Goal: Register for event/course

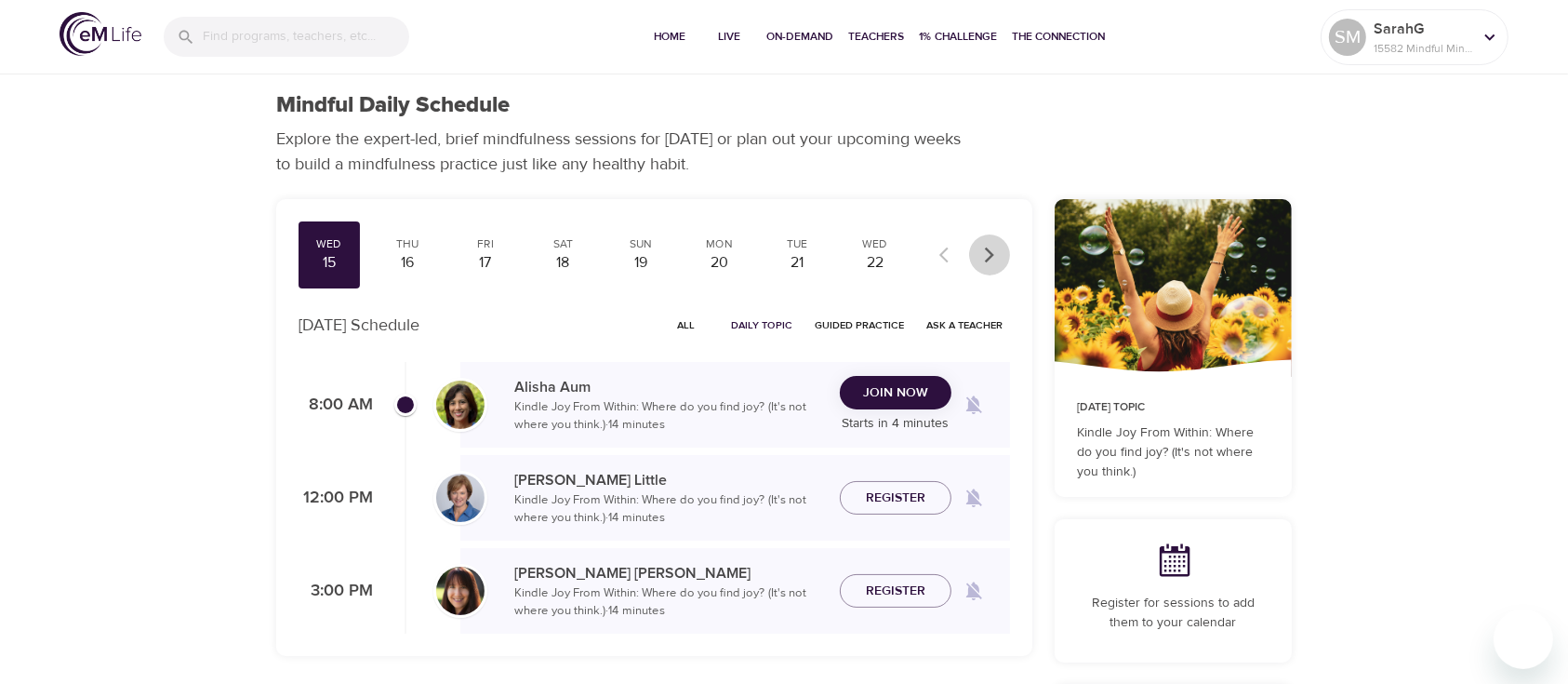
click at [989, 256] on icon "button" at bounding box center [989, 254] width 9 height 16
click at [939, 249] on icon "button" at bounding box center [948, 255] width 19 height 19
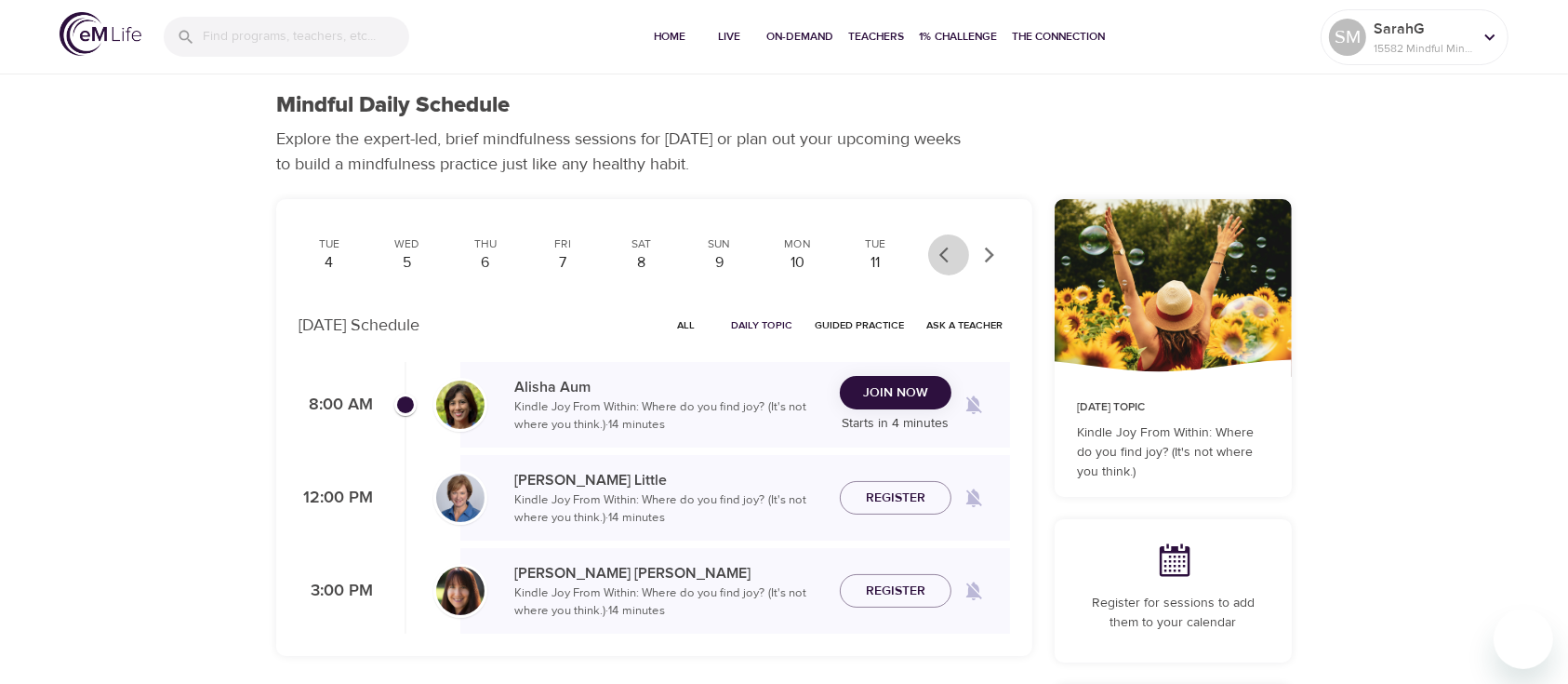
click at [939, 249] on icon "button" at bounding box center [948, 255] width 19 height 19
click at [719, 259] on div "2" at bounding box center [719, 262] width 47 height 21
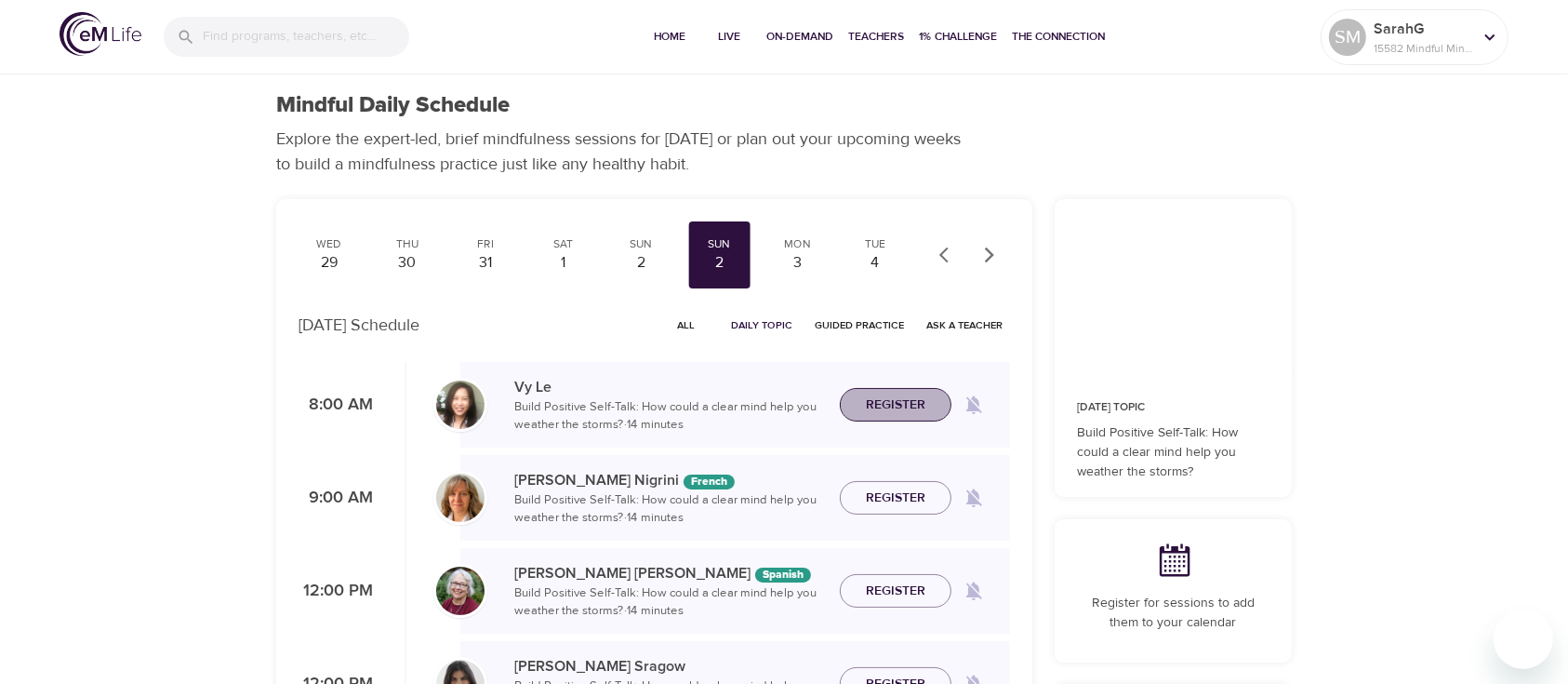
click at [903, 396] on span "Register" at bounding box center [895, 404] width 60 height 23
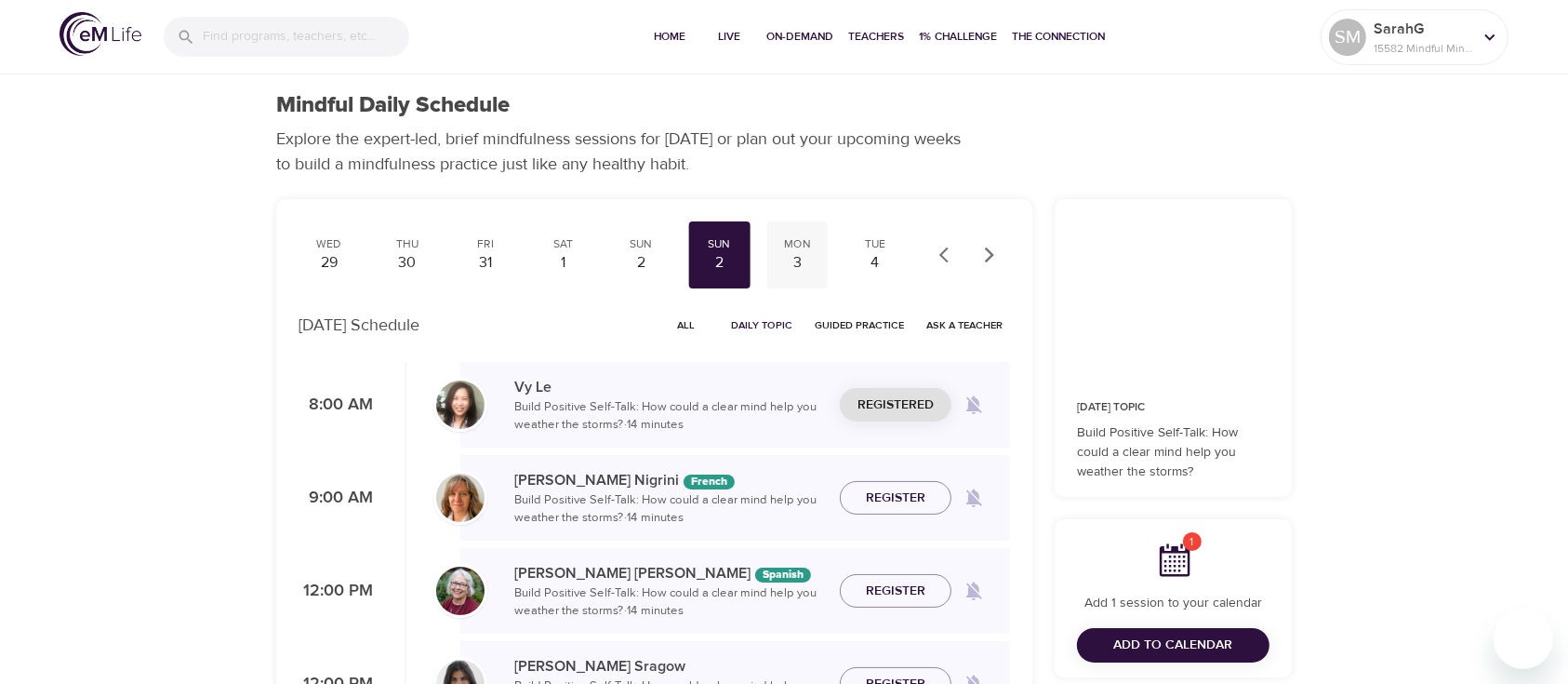
click at [803, 253] on div "3" at bounding box center [797, 262] width 47 height 21
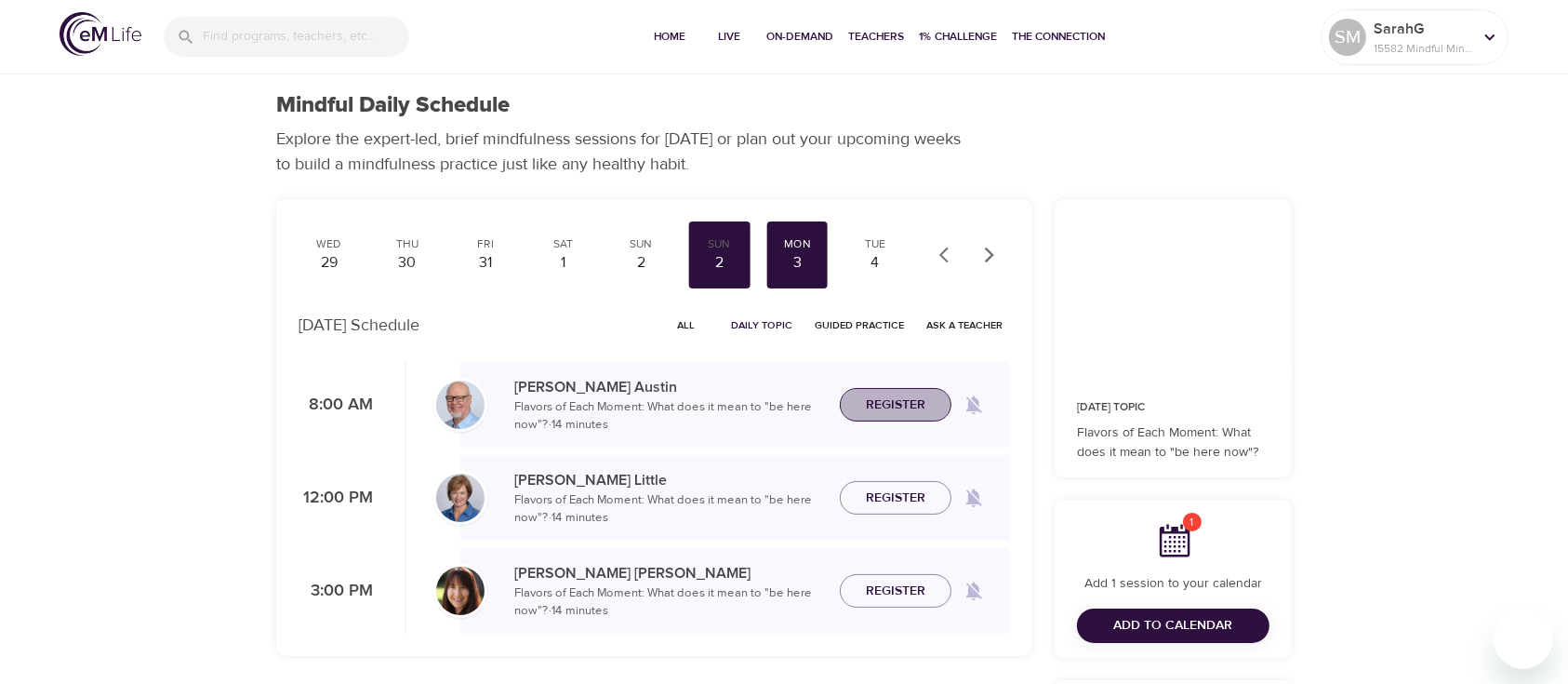
click at [892, 403] on span "Register" at bounding box center [895, 404] width 60 height 23
click at [867, 254] on div "4" at bounding box center [875, 262] width 47 height 21
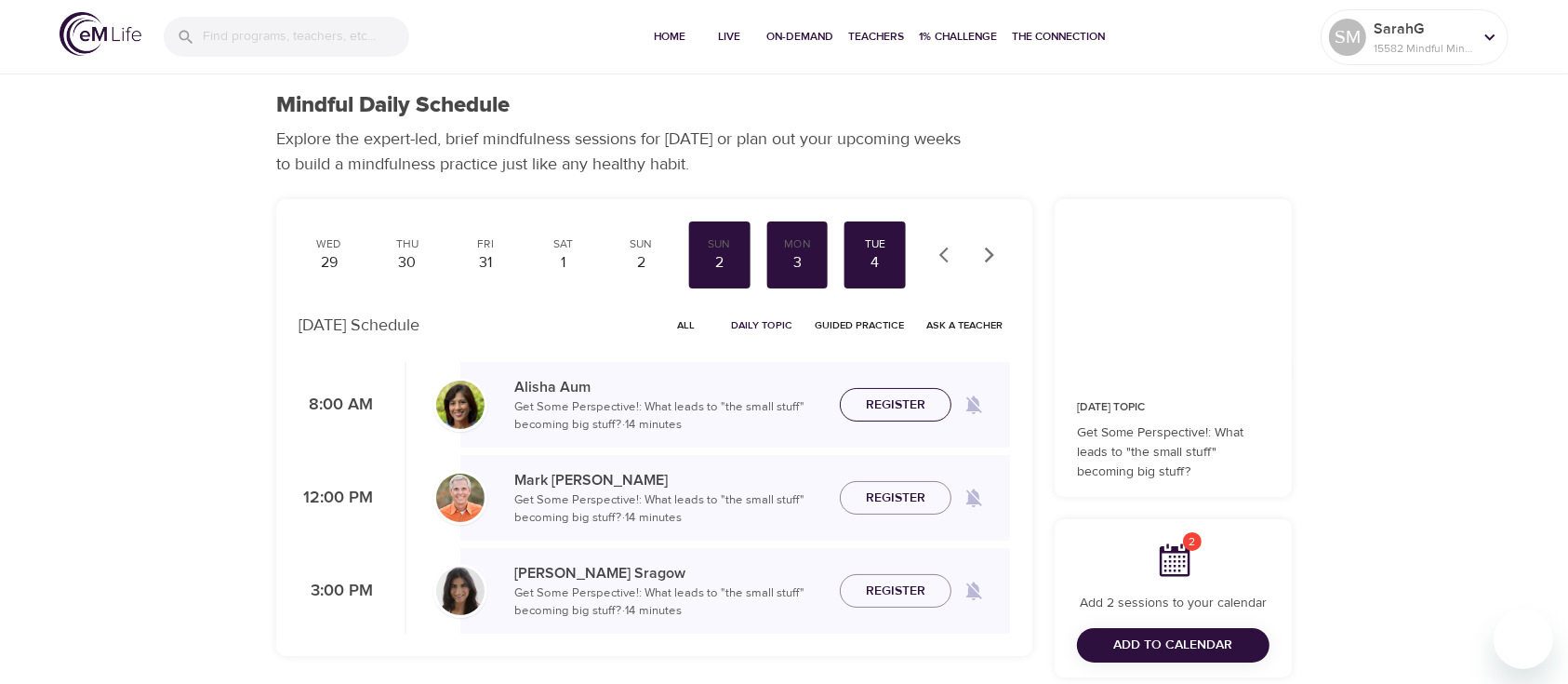
click at [912, 407] on span "Register" at bounding box center [895, 404] width 60 height 23
click at [980, 253] on icon "button" at bounding box center [989, 255] width 19 height 19
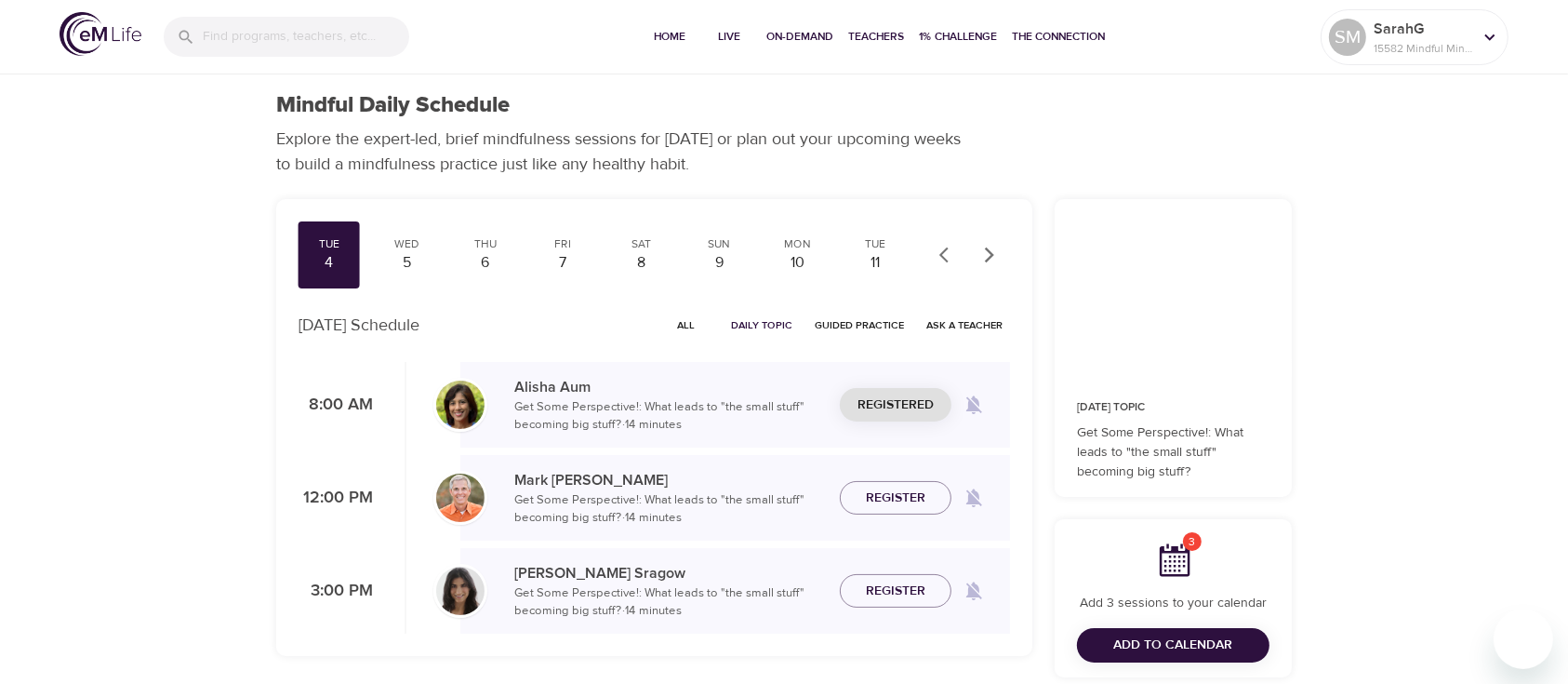
click at [946, 252] on icon "button" at bounding box center [948, 255] width 19 height 19
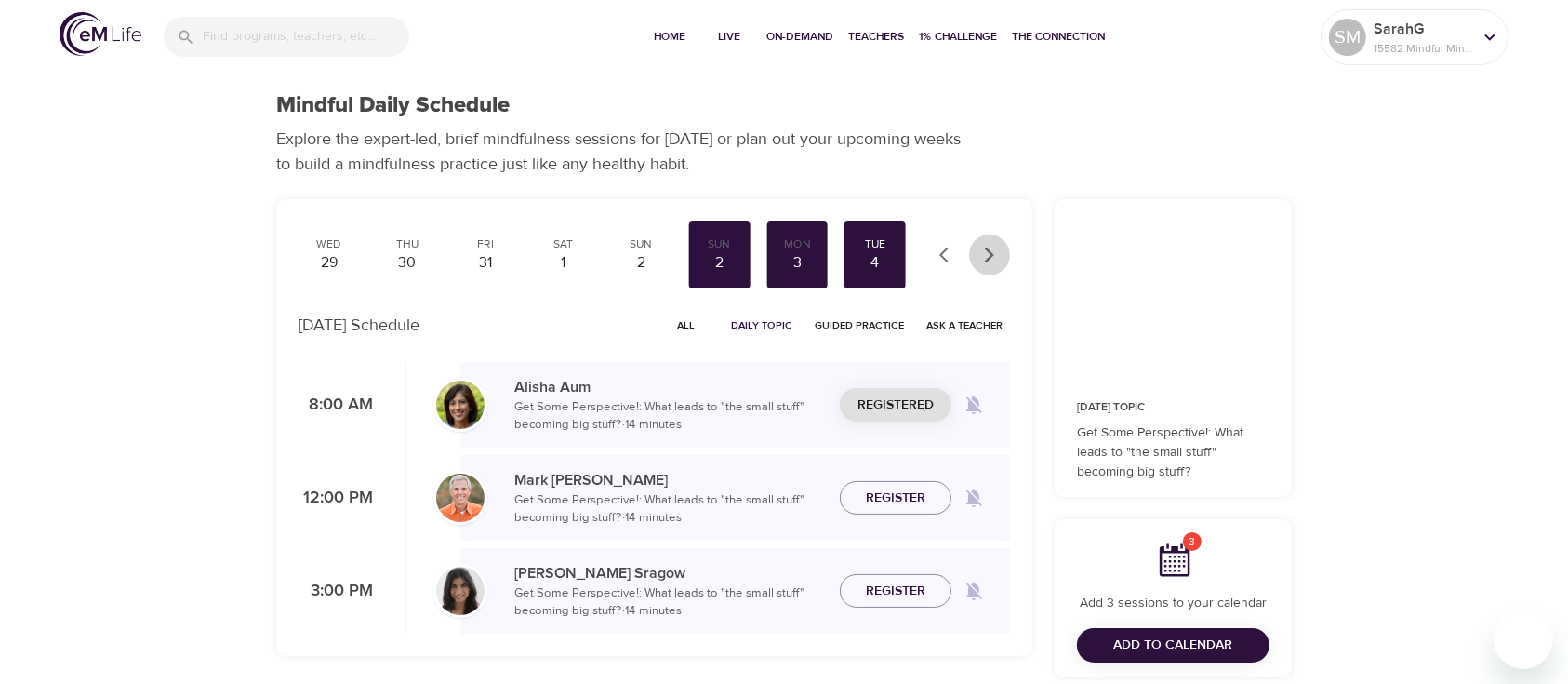
click at [992, 256] on icon "button" at bounding box center [989, 255] width 19 height 19
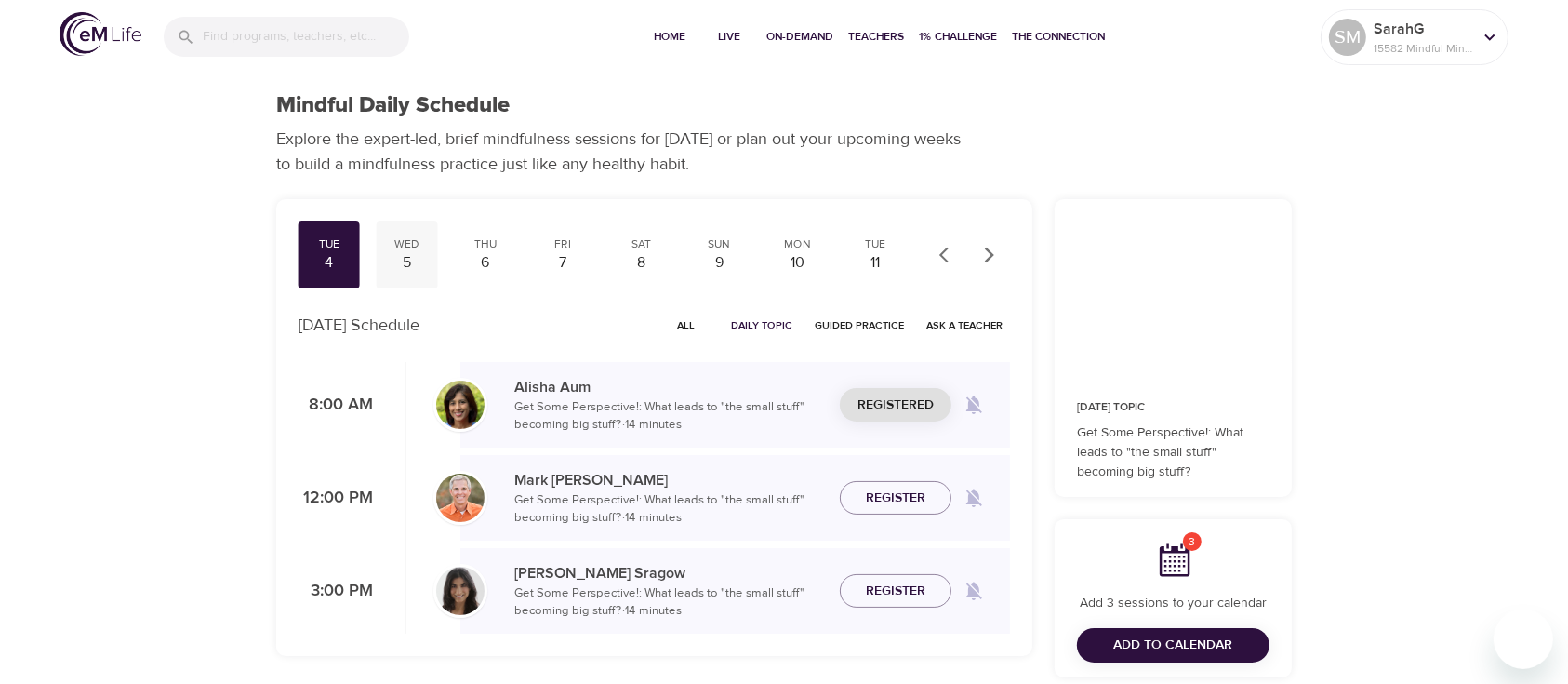
click at [397, 248] on div "Wed" at bounding box center [407, 244] width 47 height 16
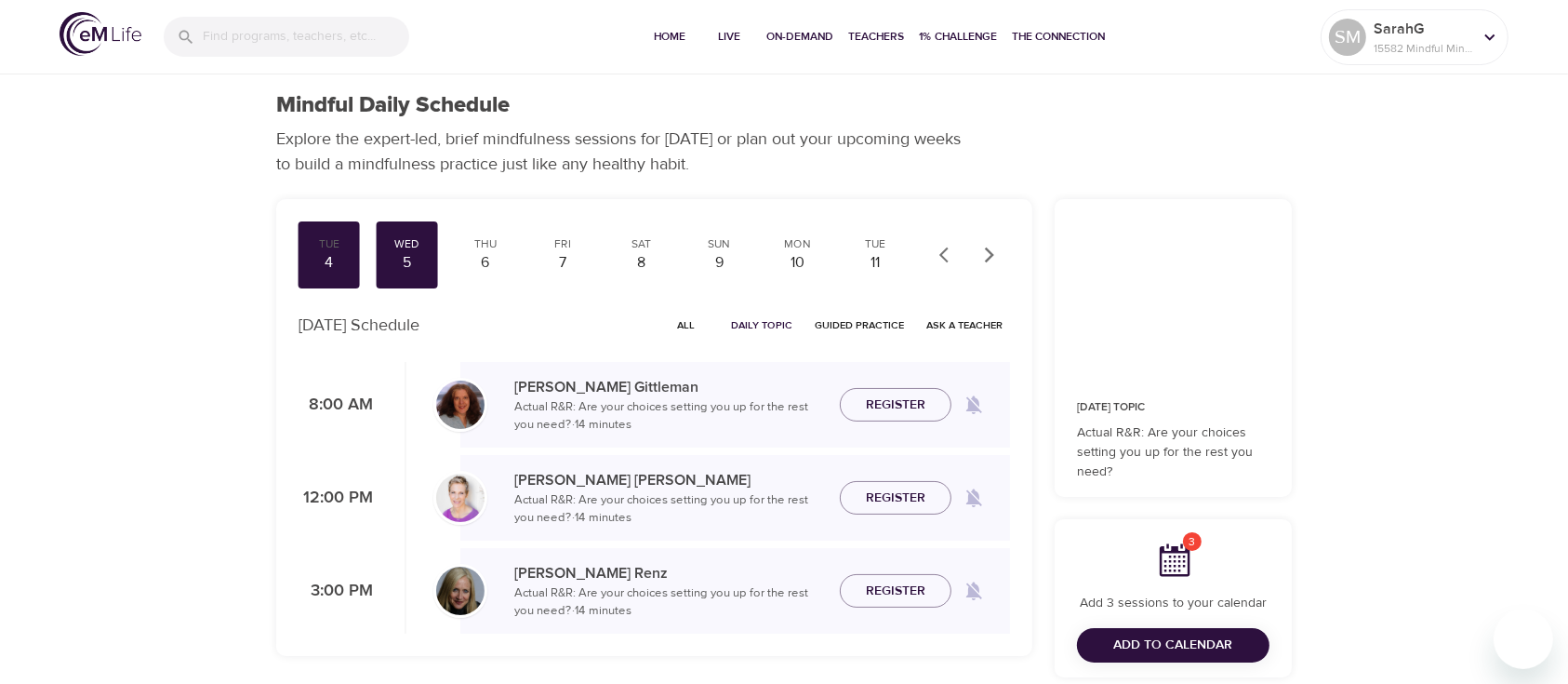
click at [920, 411] on span "Register" at bounding box center [895, 404] width 60 height 23
click at [644, 252] on div "8" at bounding box center [641, 262] width 47 height 21
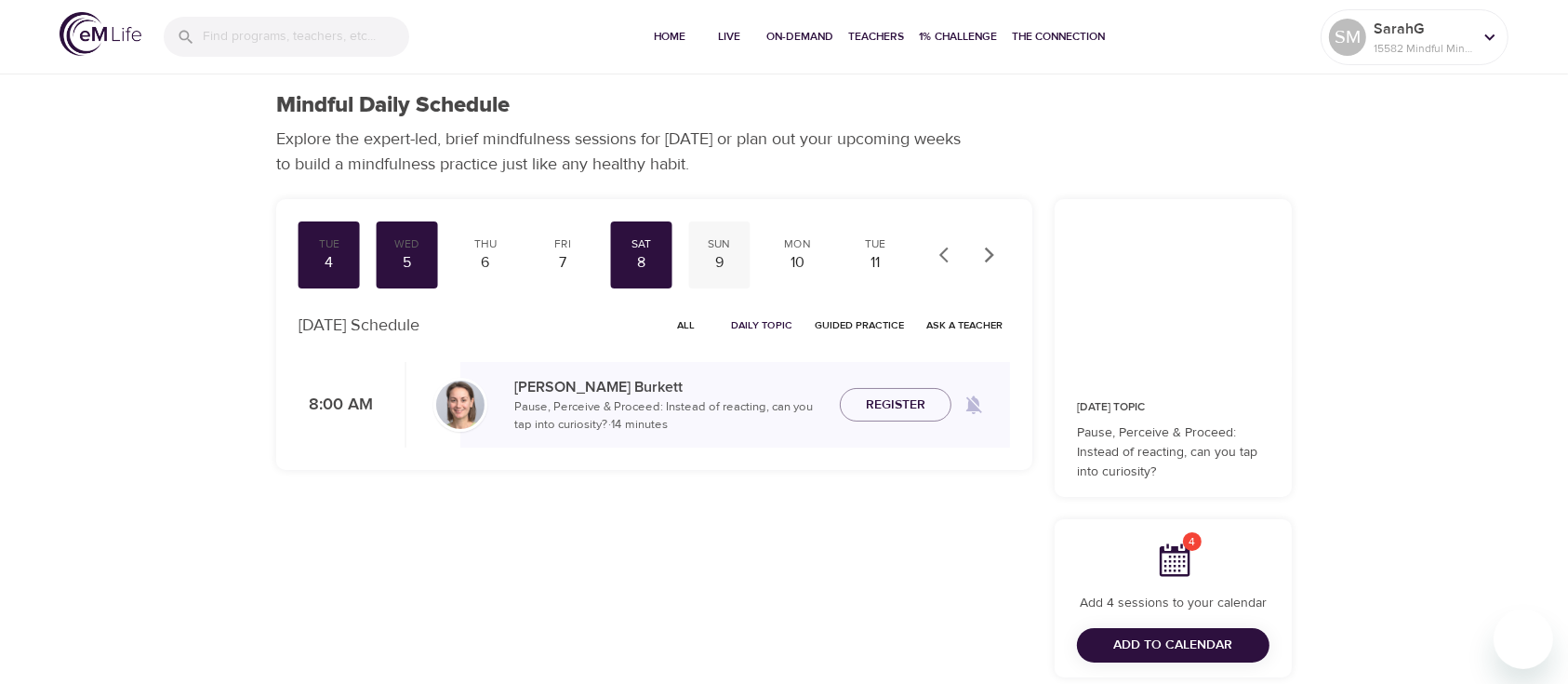
click at [715, 253] on div "9" at bounding box center [719, 262] width 47 height 21
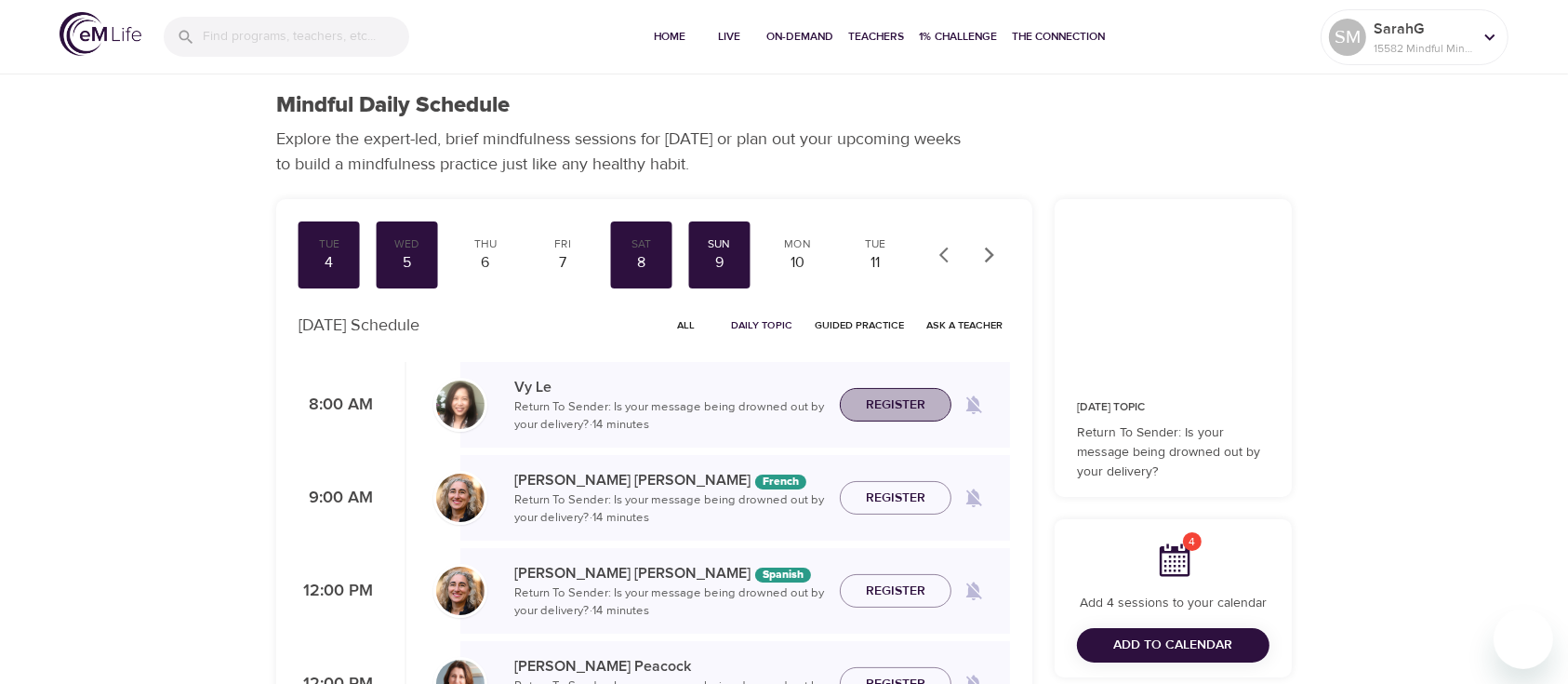
click at [879, 409] on span "Register" at bounding box center [895, 404] width 60 height 23
click at [792, 260] on div "10" at bounding box center [797, 262] width 47 height 21
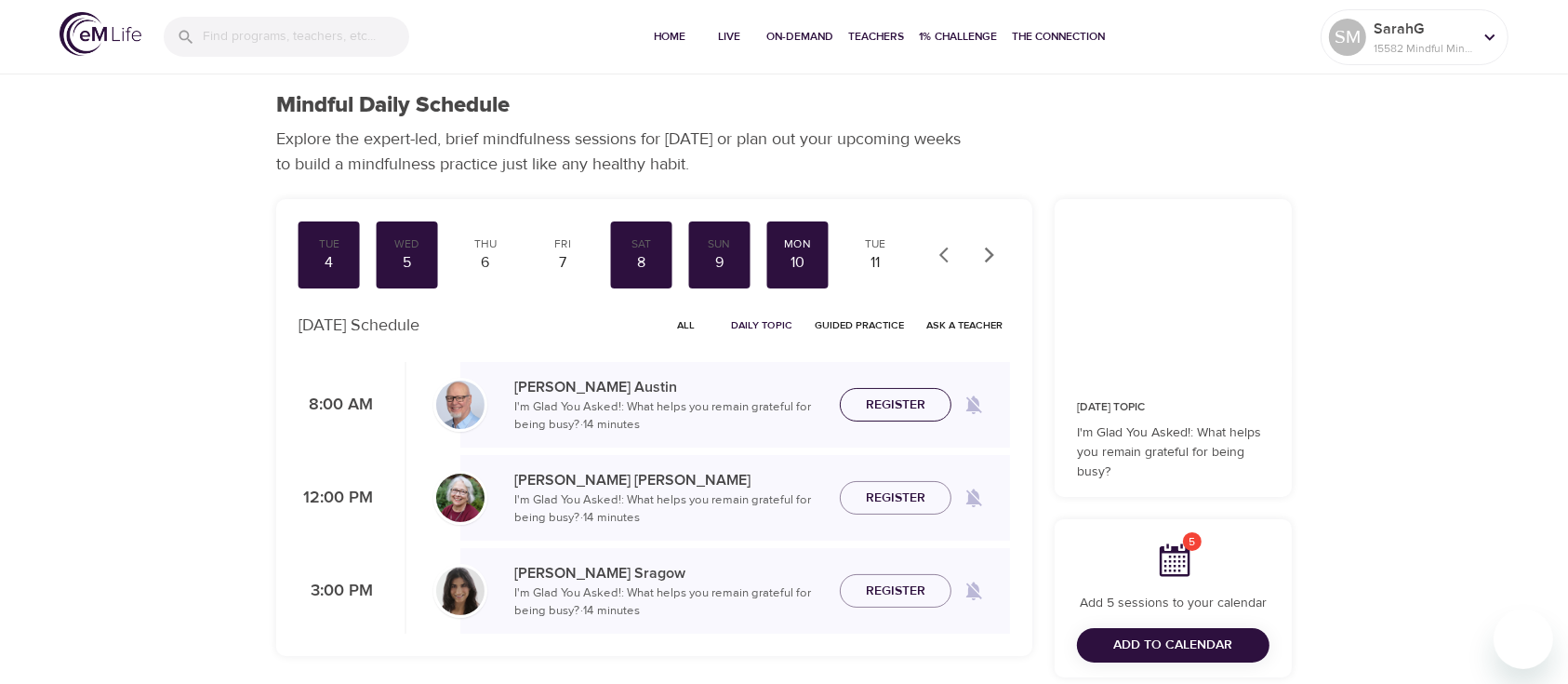
click at [871, 410] on span "Register" at bounding box center [895, 404] width 60 height 23
click at [994, 252] on icon "button" at bounding box center [989, 255] width 19 height 19
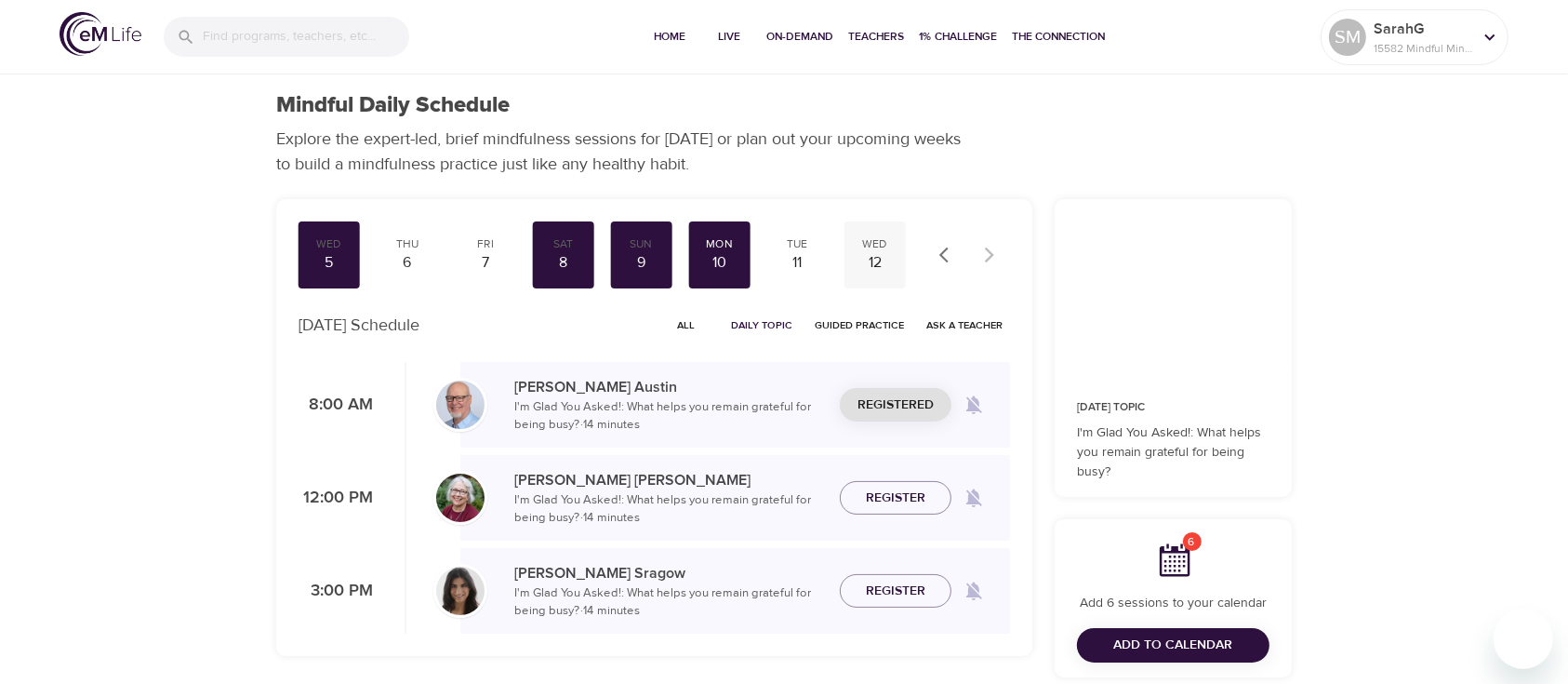
click at [874, 258] on div "12" at bounding box center [875, 262] width 47 height 21
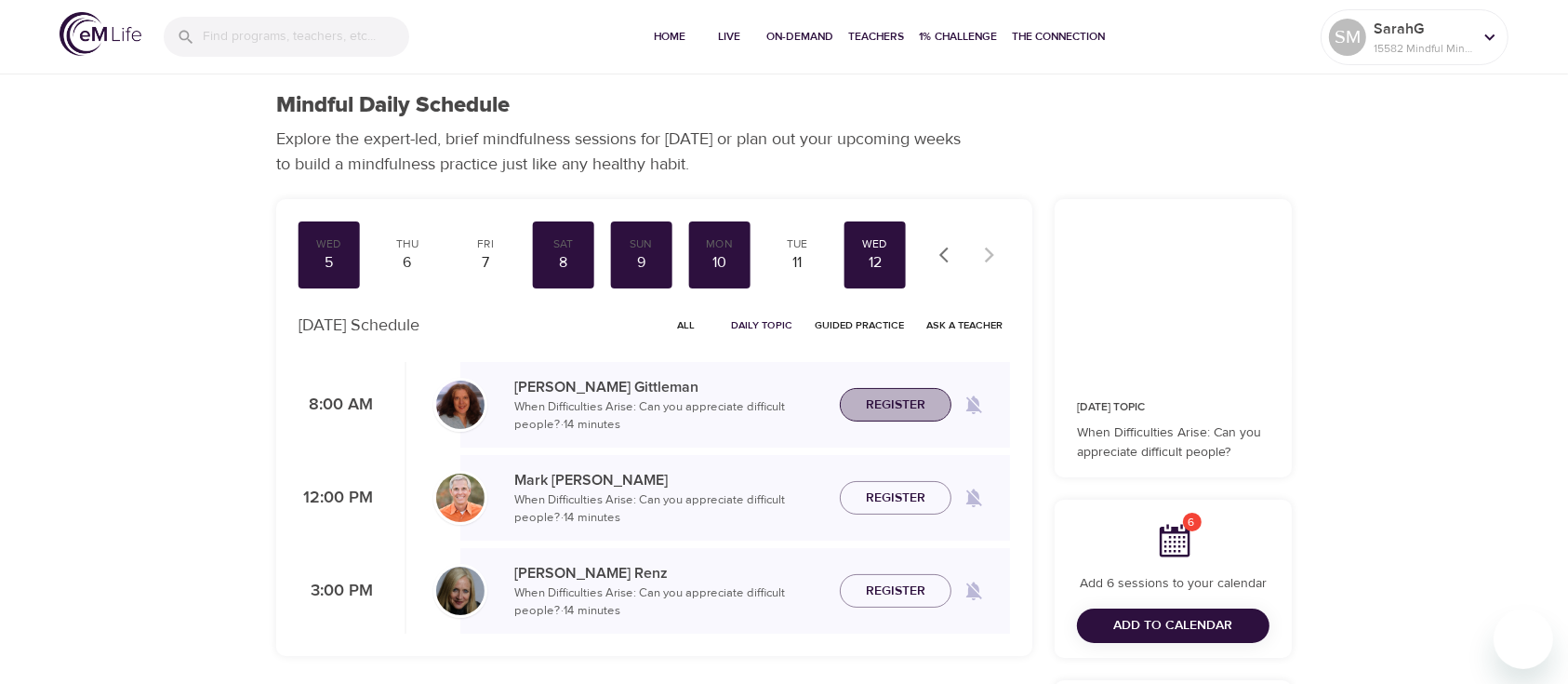
click at [915, 401] on span "Register" at bounding box center [895, 404] width 60 height 23
click at [945, 253] on icon "button" at bounding box center [948, 255] width 19 height 19
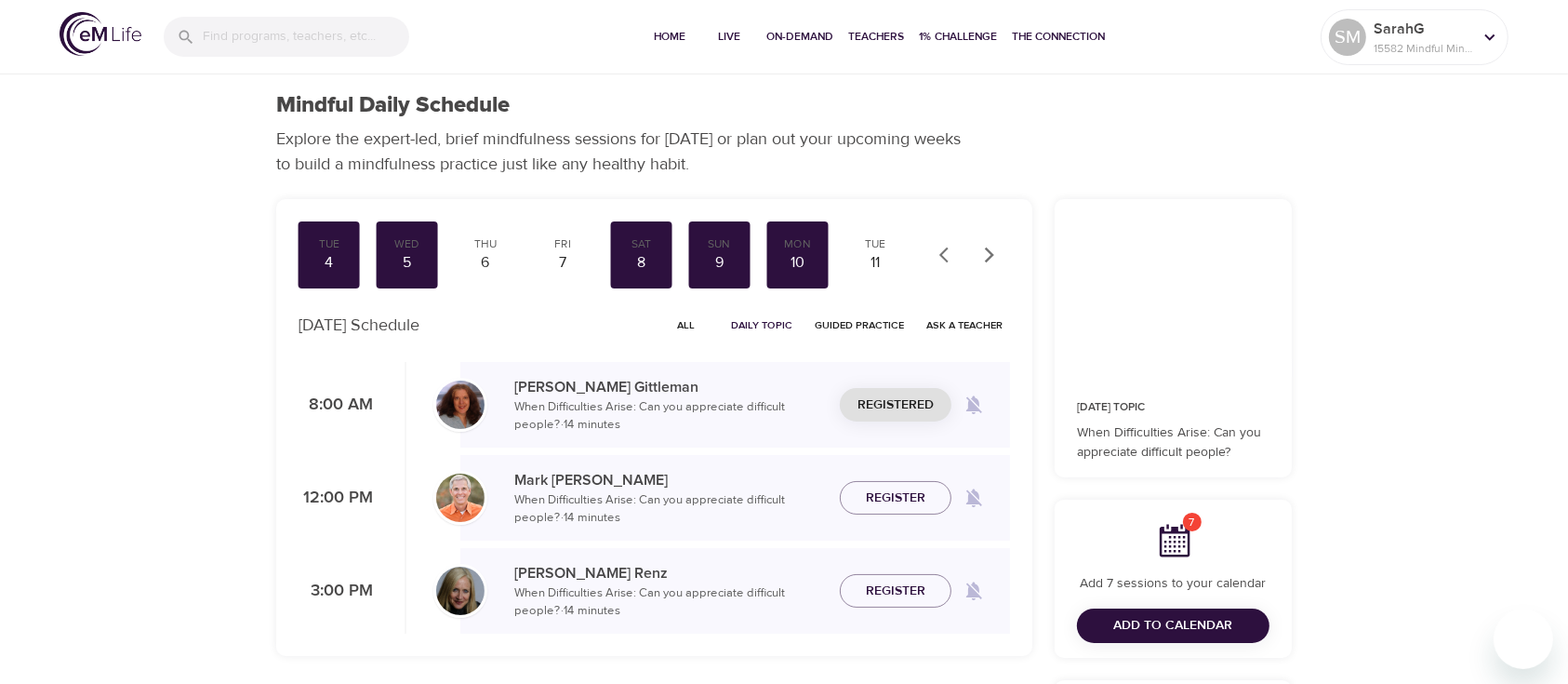
click at [945, 253] on icon "button" at bounding box center [948, 255] width 19 height 19
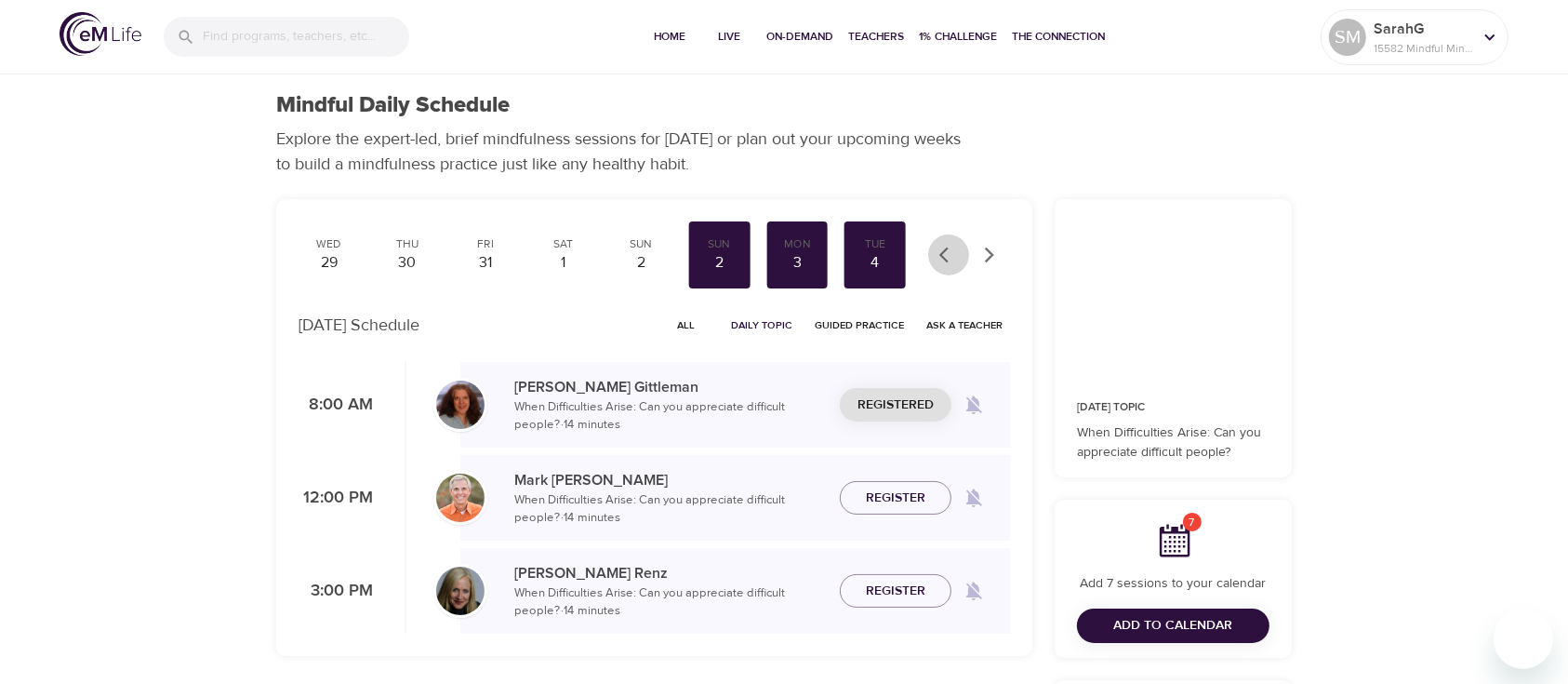
click at [945, 253] on icon "button" at bounding box center [948, 255] width 19 height 19
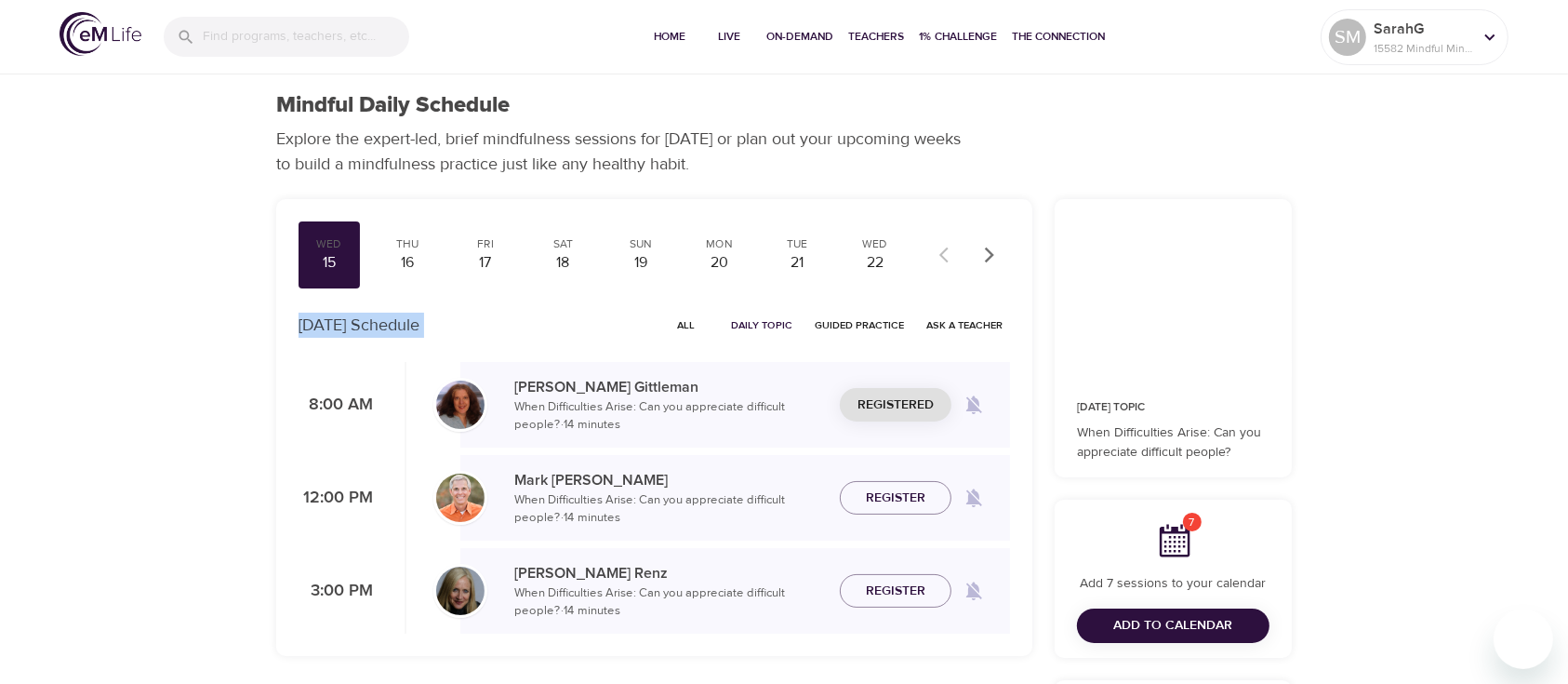
click at [945, 253] on div at bounding box center [969, 255] width 82 height 41
click at [315, 256] on div "15" at bounding box center [329, 262] width 47 height 21
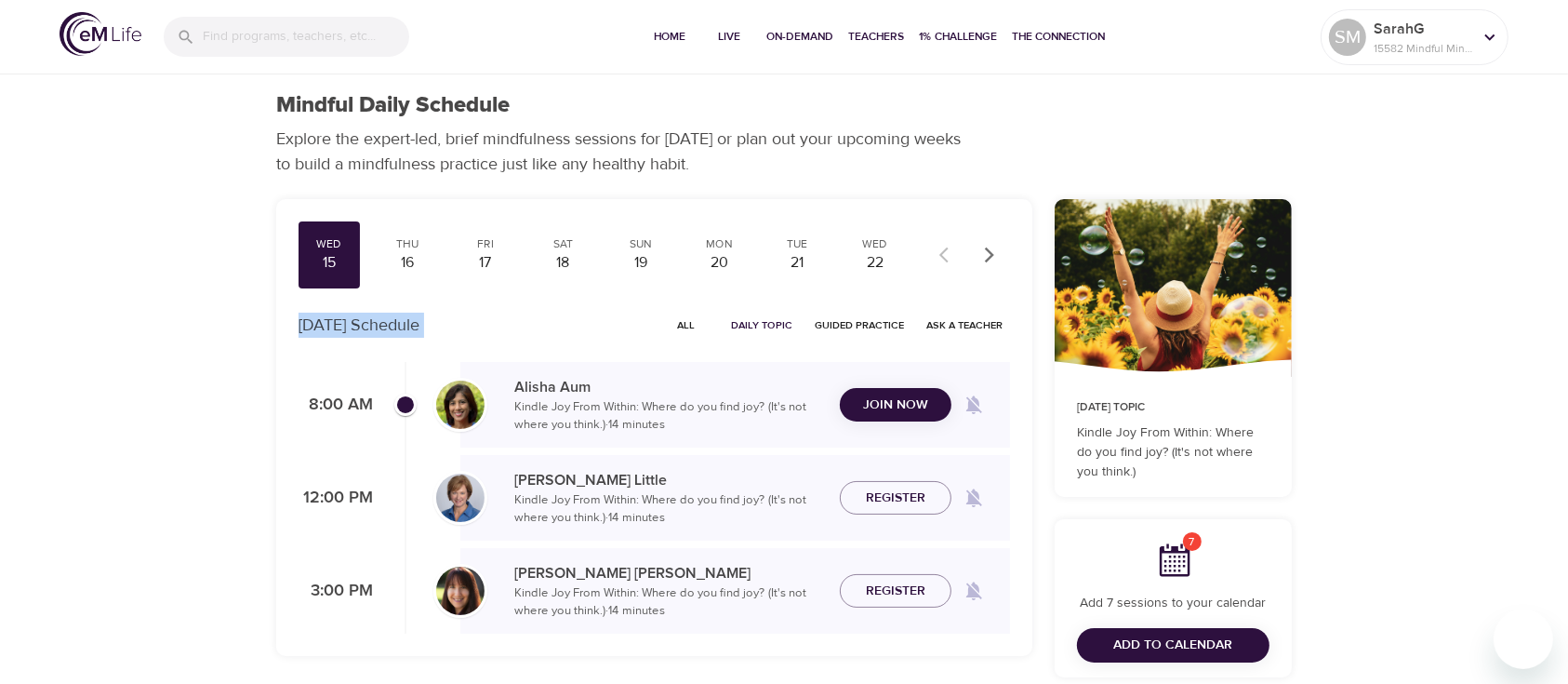
click at [1163, 644] on span "Add to Calendar" at bounding box center [1174, 645] width 119 height 23
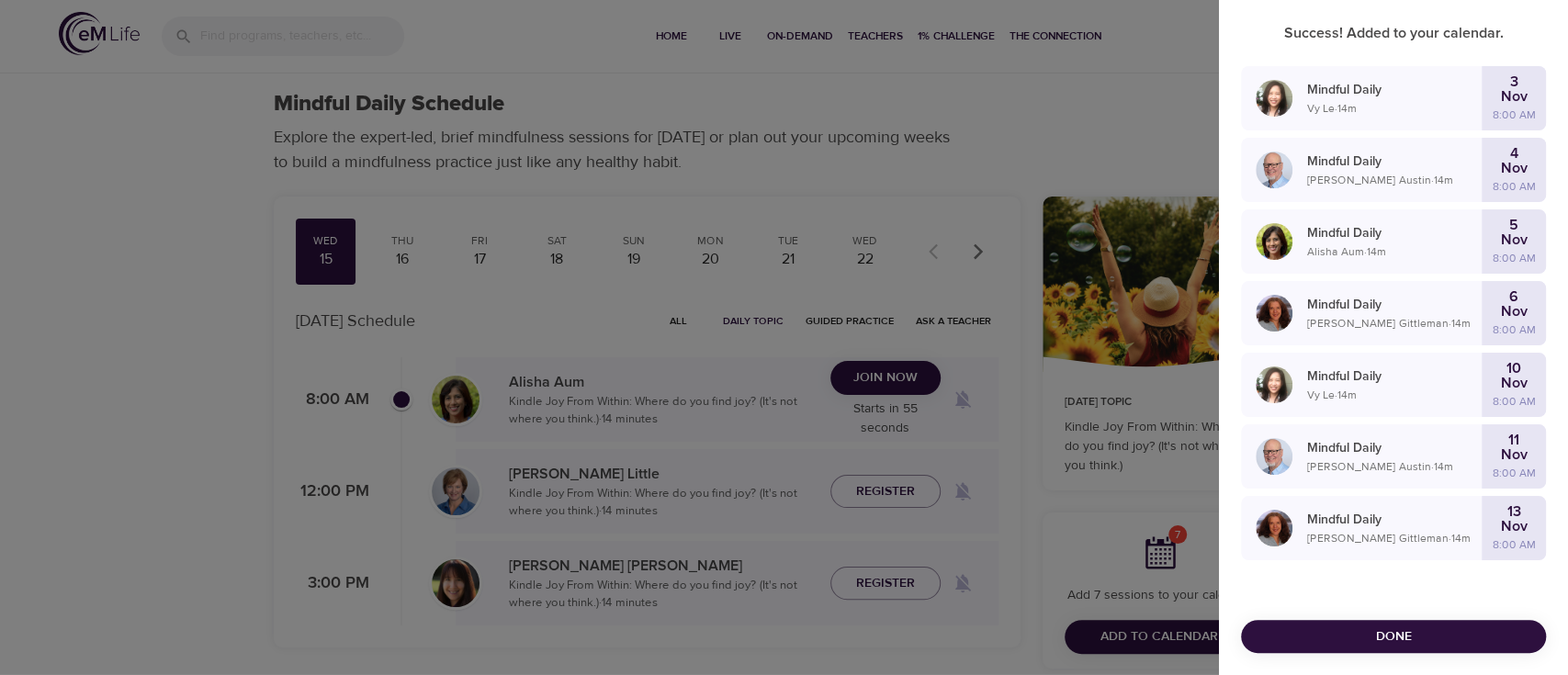
click at [974, 257] on div at bounding box center [784, 338] width 1568 height 675
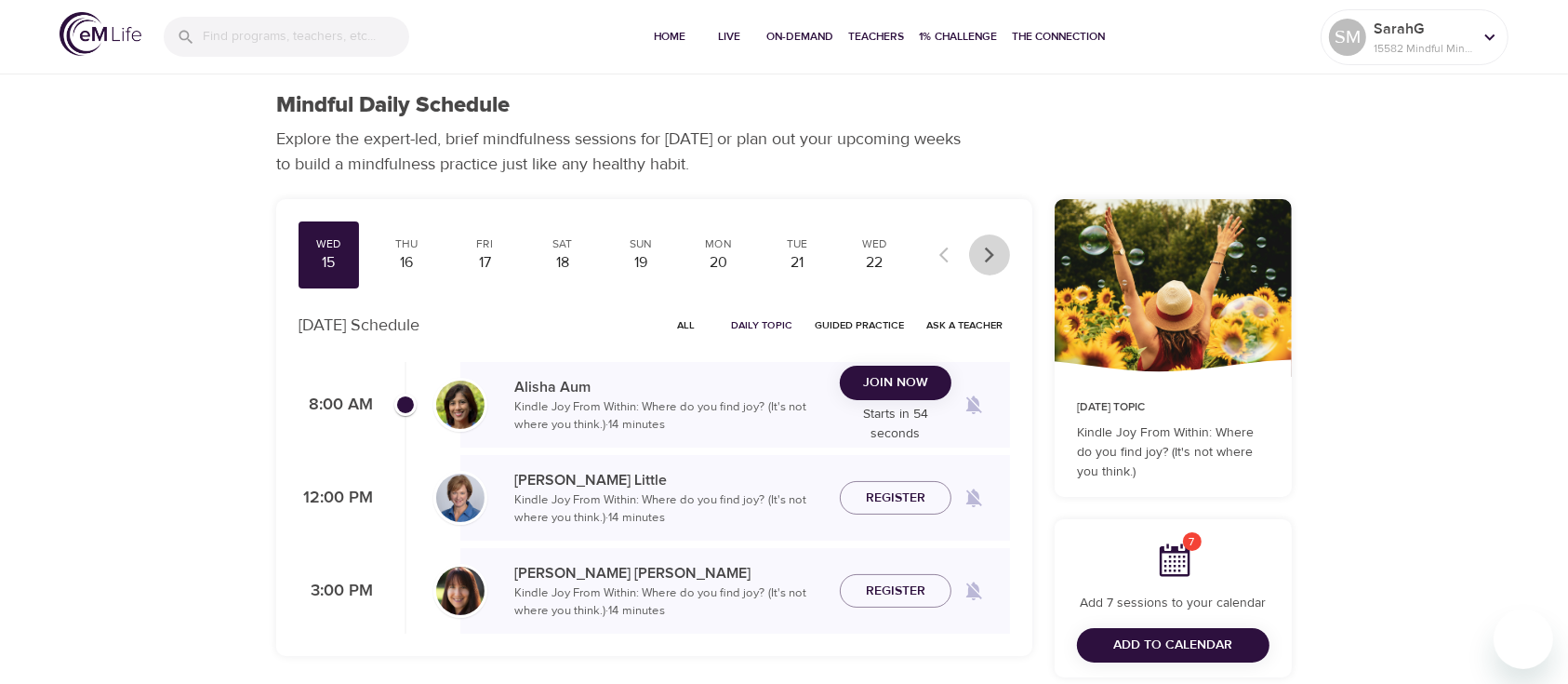
click at [985, 259] on icon "button" at bounding box center [989, 255] width 19 height 19
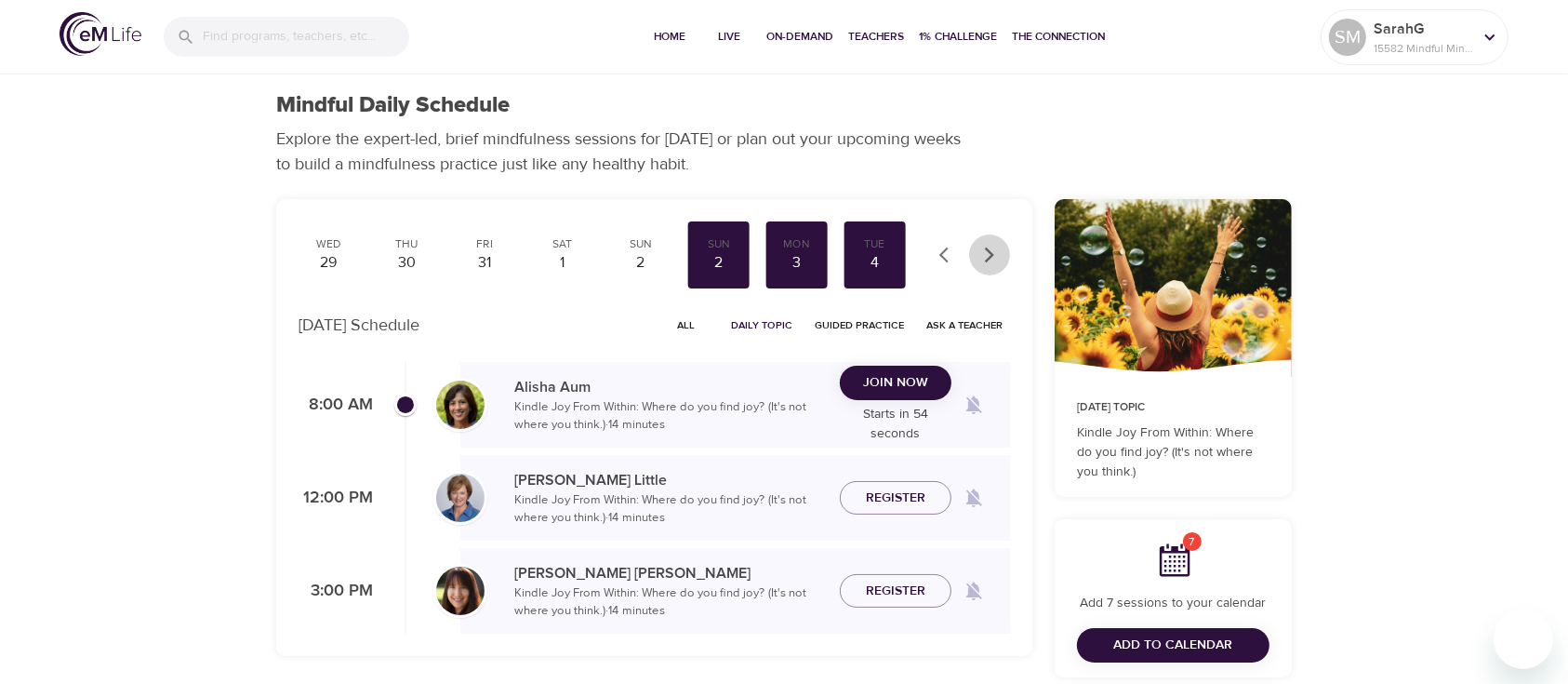
click at [985, 259] on icon "button" at bounding box center [989, 255] width 19 height 19
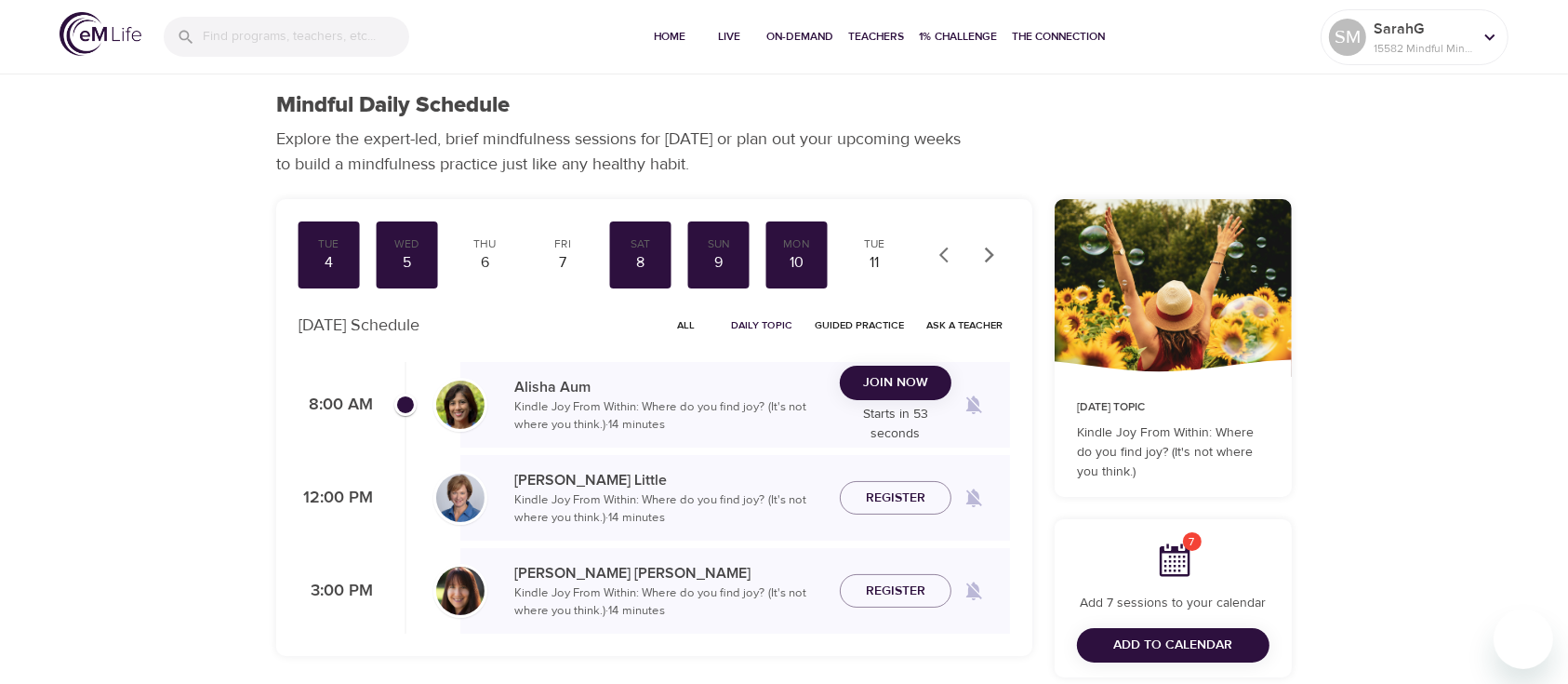
click at [985, 258] on icon "button" at bounding box center [989, 255] width 19 height 19
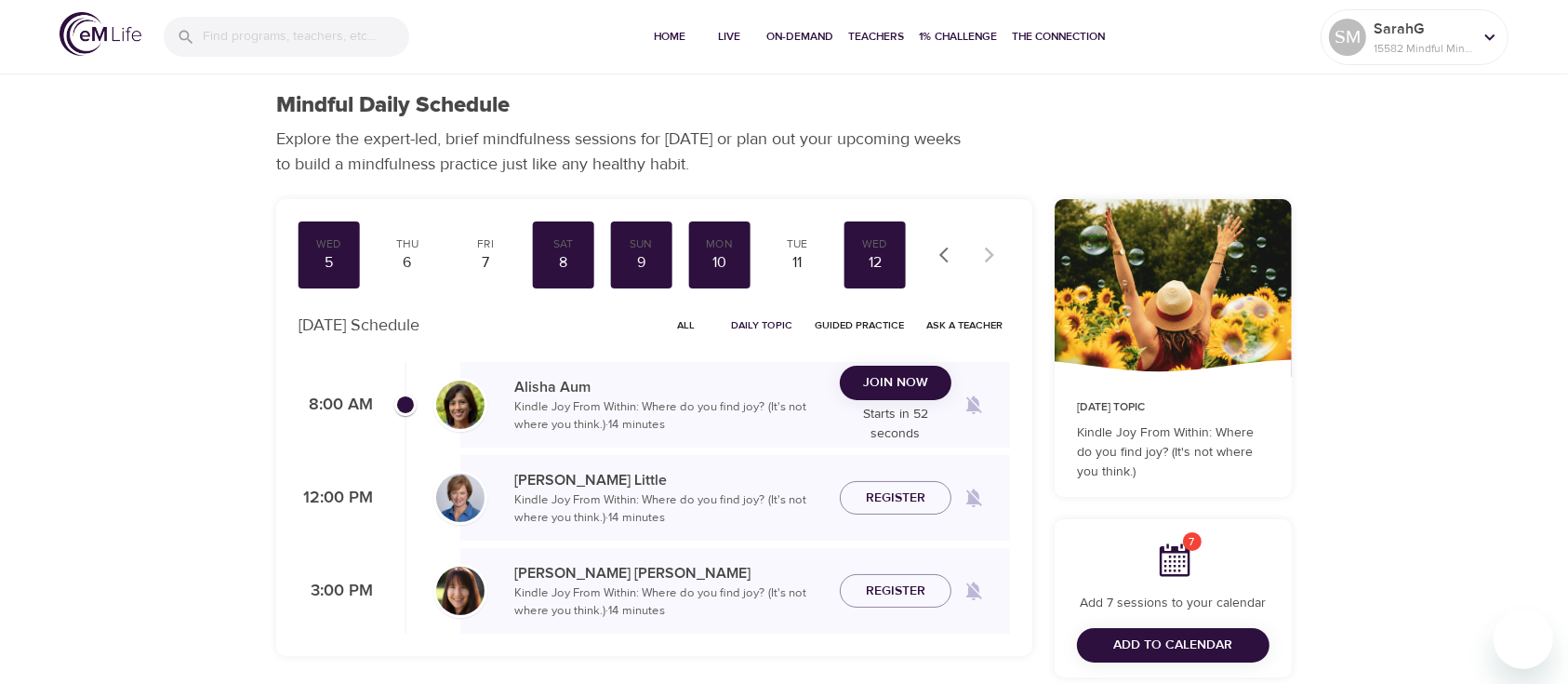
click at [985, 258] on div at bounding box center [969, 255] width 82 height 41
click at [804, 246] on div "Tue" at bounding box center [797, 244] width 47 height 16
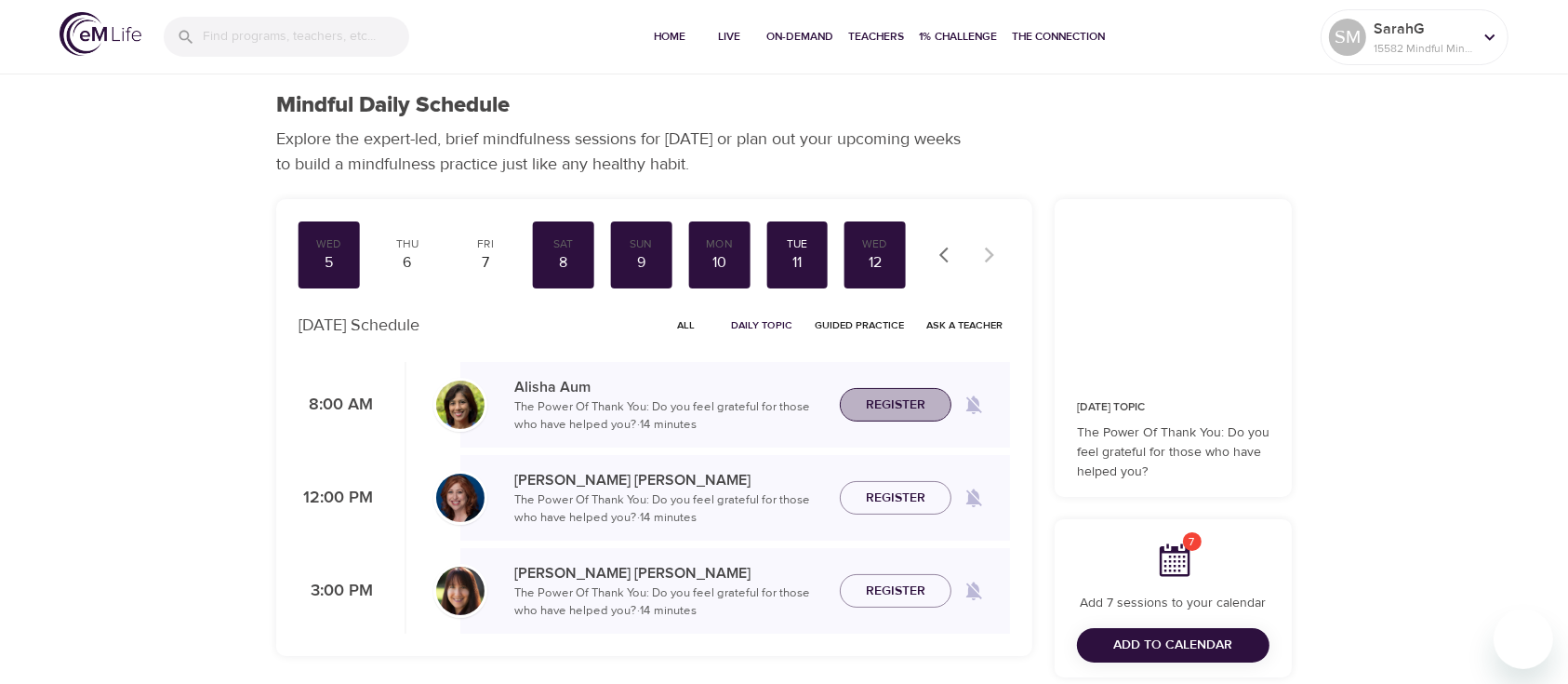
click at [899, 398] on span "Register" at bounding box center [895, 404] width 60 height 23
click at [724, 257] on div "10" at bounding box center [719, 262] width 47 height 21
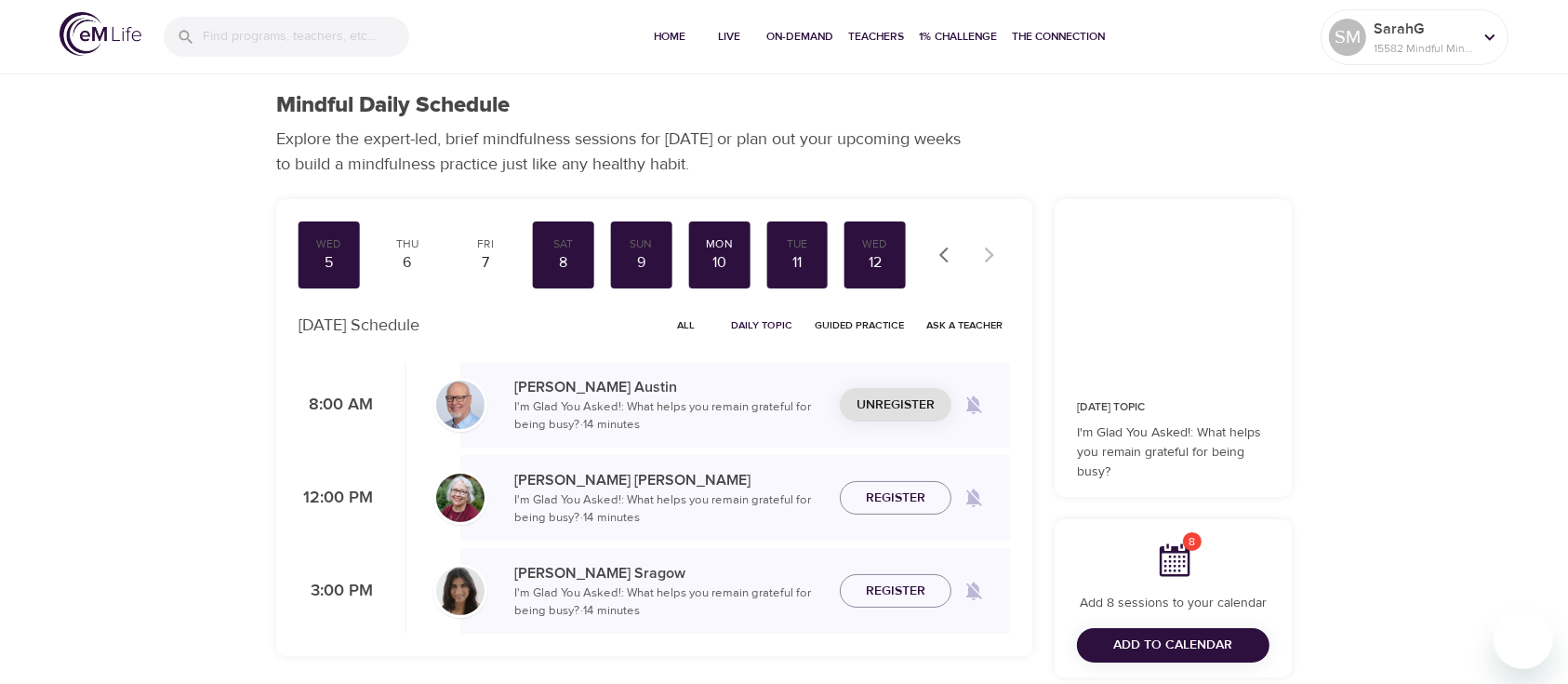
click at [931, 411] on span "Unregister" at bounding box center [895, 404] width 78 height 23
click at [940, 241] on button "button" at bounding box center [948, 255] width 41 height 41
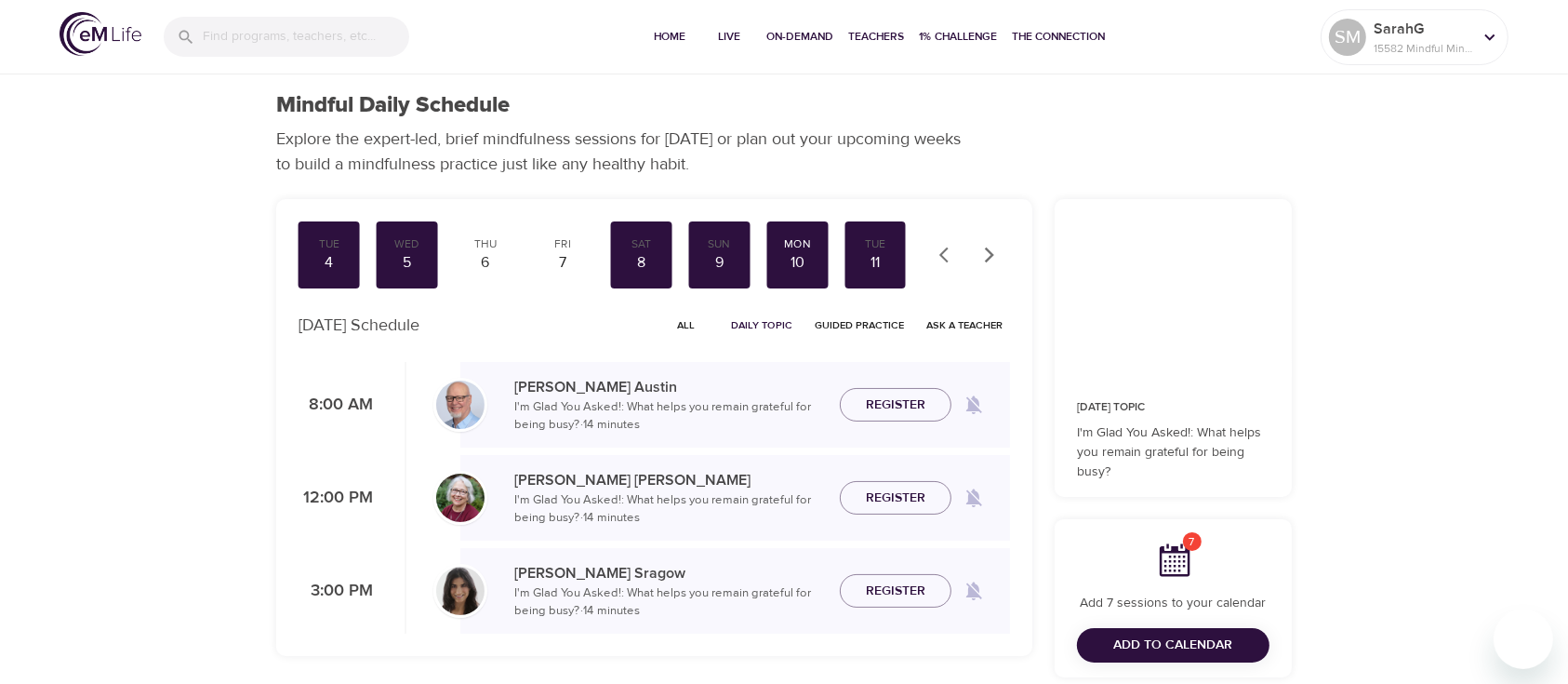
click at [947, 264] on button "button" at bounding box center [948, 255] width 41 height 41
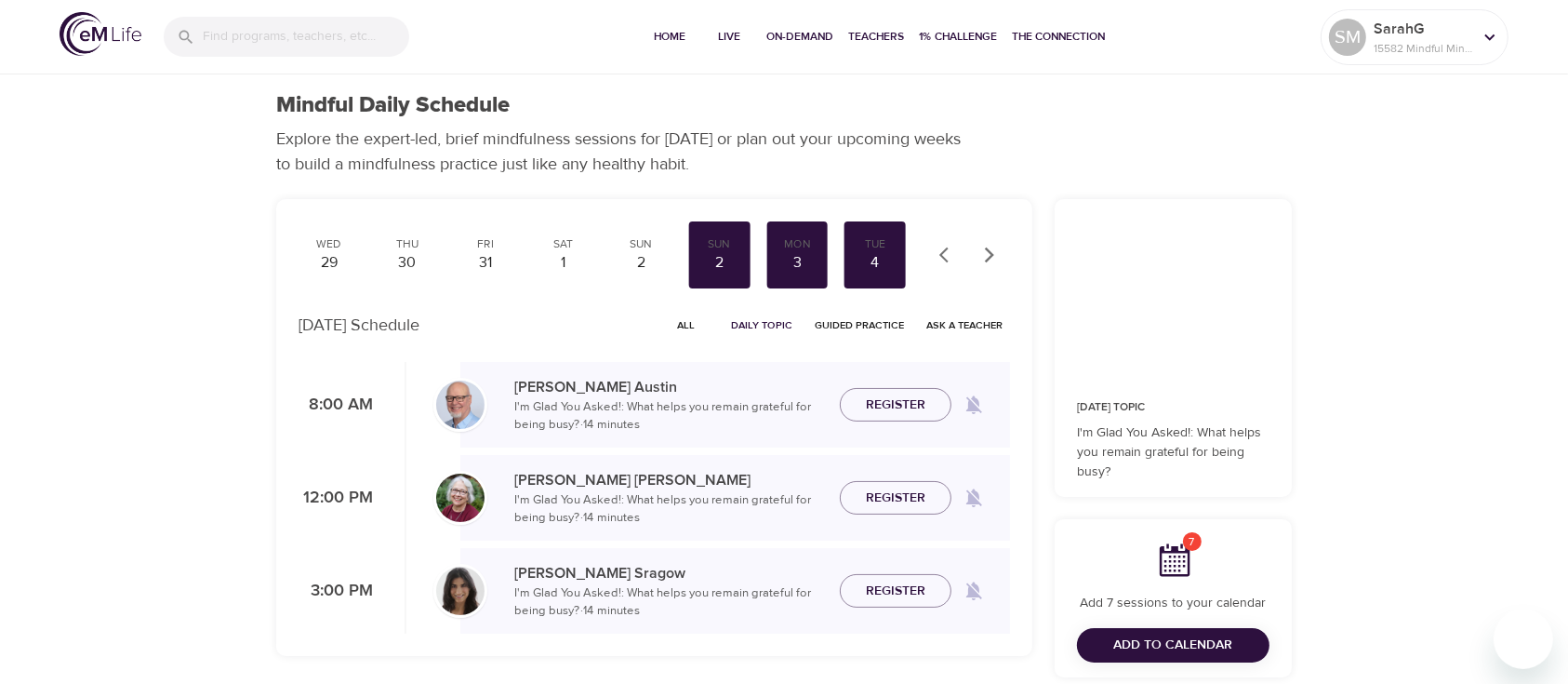
click at [947, 264] on button "button" at bounding box center [948, 255] width 41 height 41
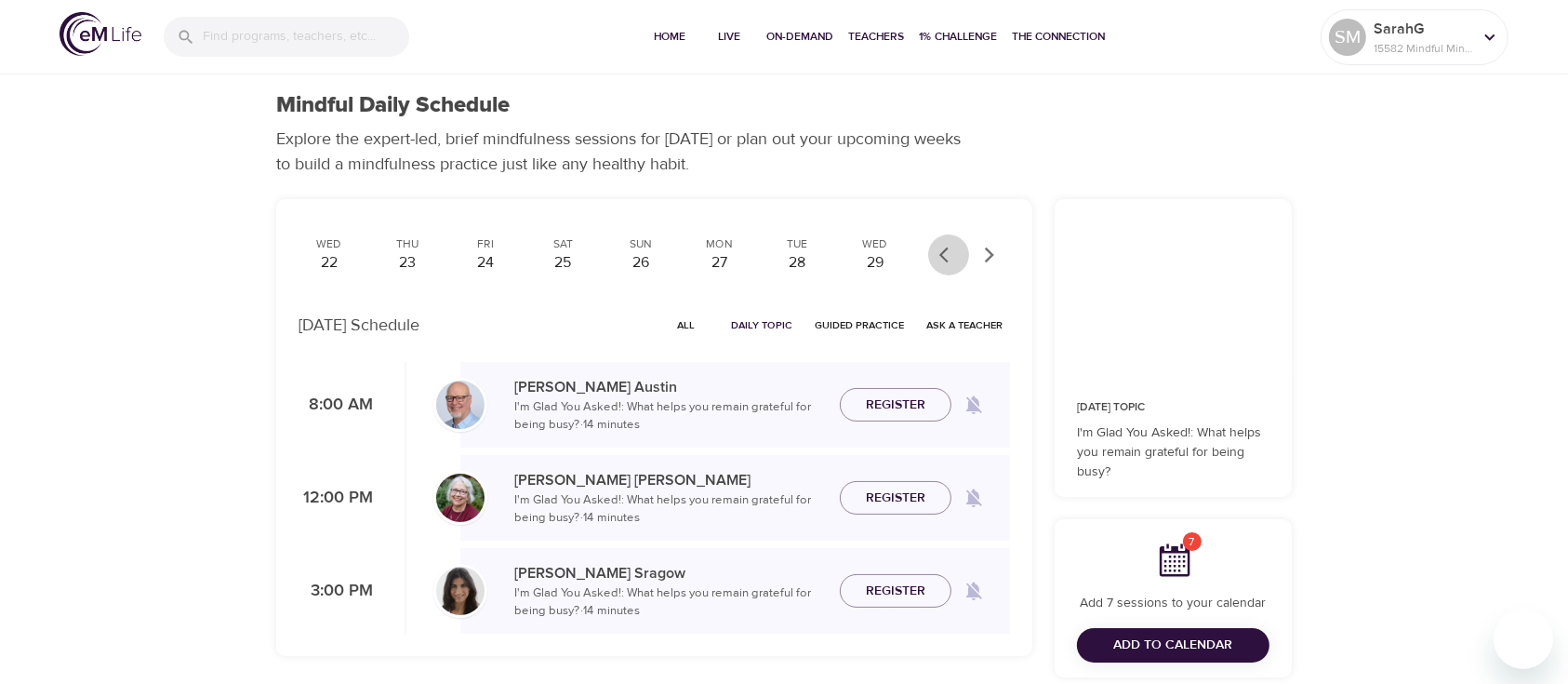
click at [947, 264] on button "button" at bounding box center [948, 255] width 41 height 41
click at [325, 253] on div "15" at bounding box center [329, 262] width 47 height 21
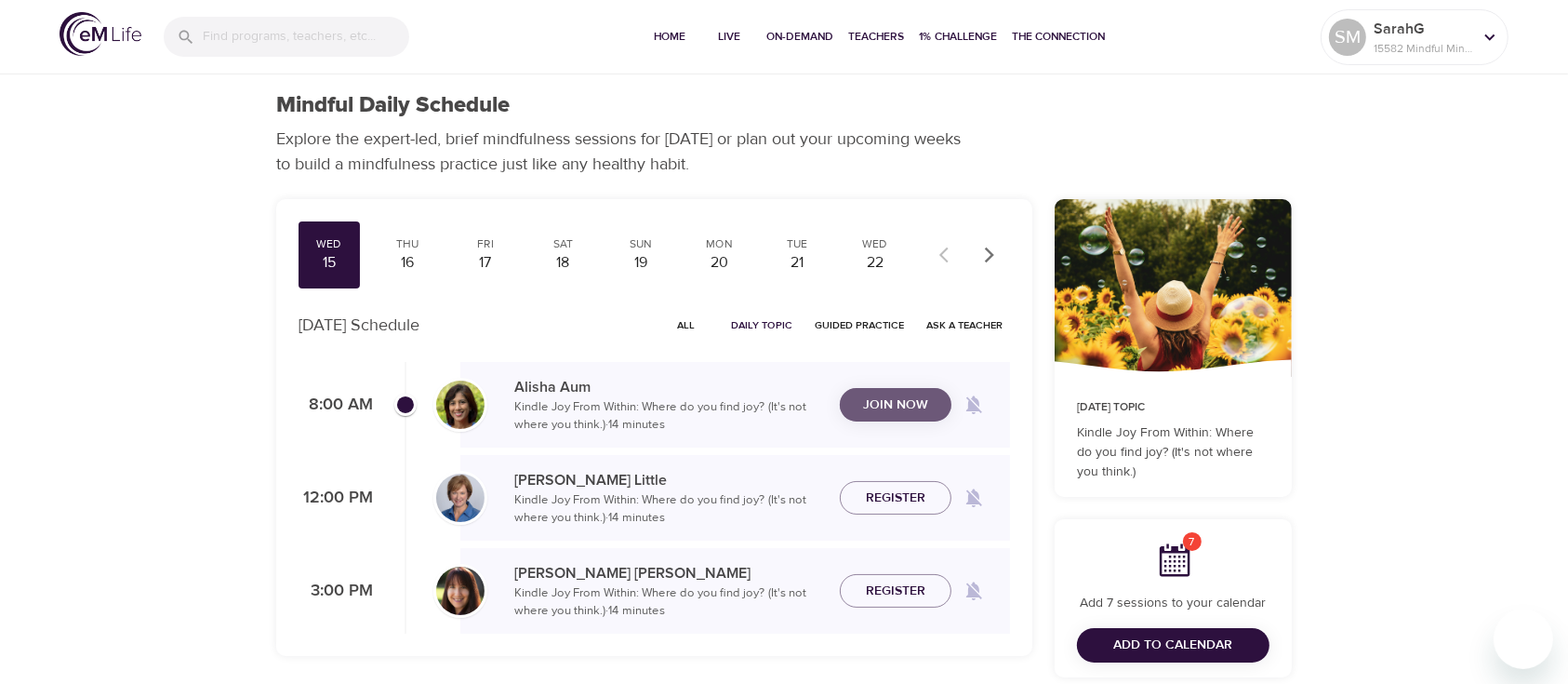
click at [927, 393] on span "Join Now" at bounding box center [895, 404] width 82 height 23
